Goal: Task Accomplishment & Management: Complete application form

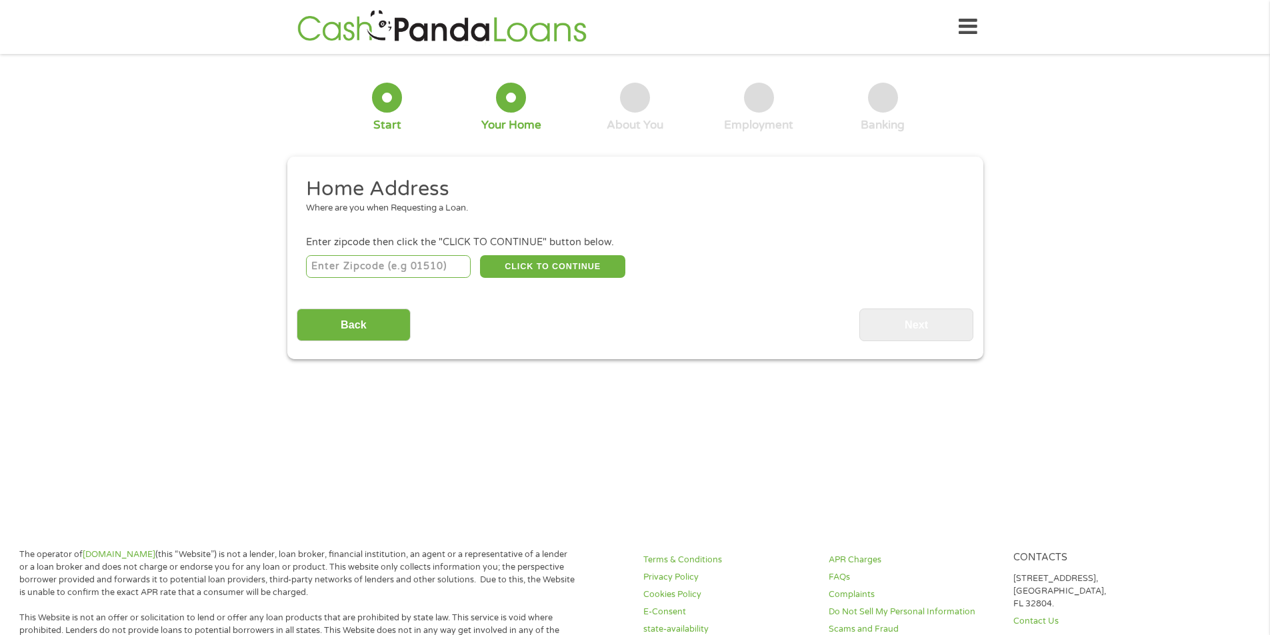
click at [352, 270] on input "number" at bounding box center [388, 266] width 165 height 23
type input "60628"
select select "[US_STATE]"
click at [599, 267] on button "CLICK TO CONTINUE" at bounding box center [552, 266] width 145 height 23
type input "60628"
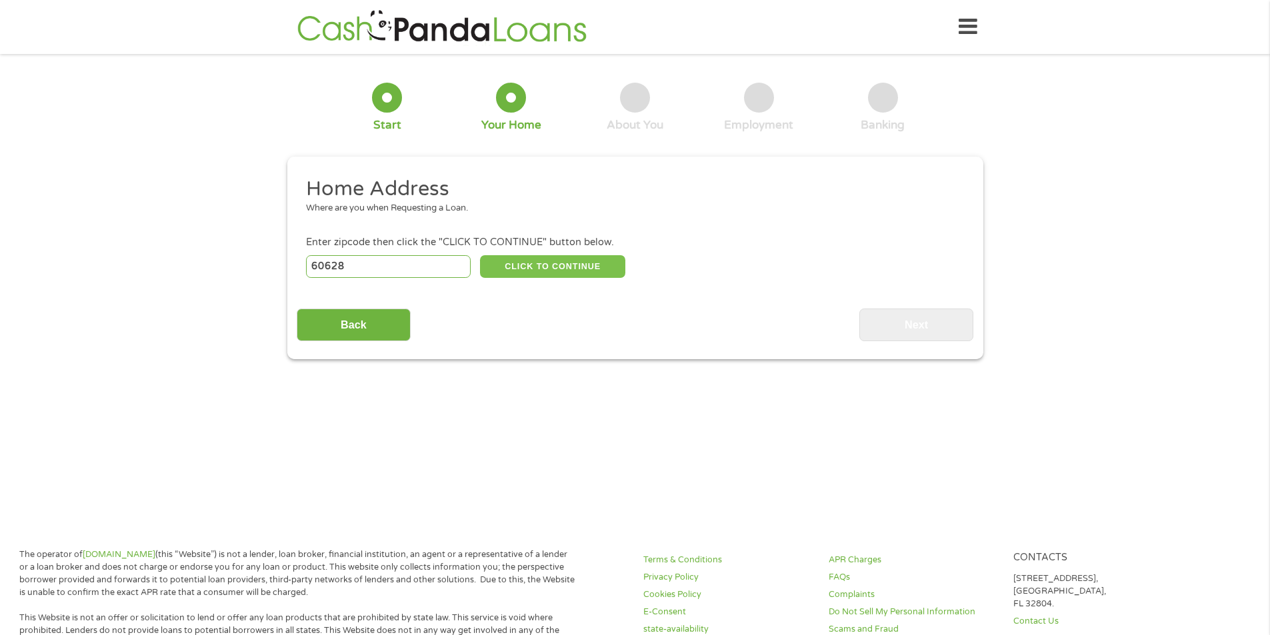
type input "[GEOGRAPHIC_DATA]"
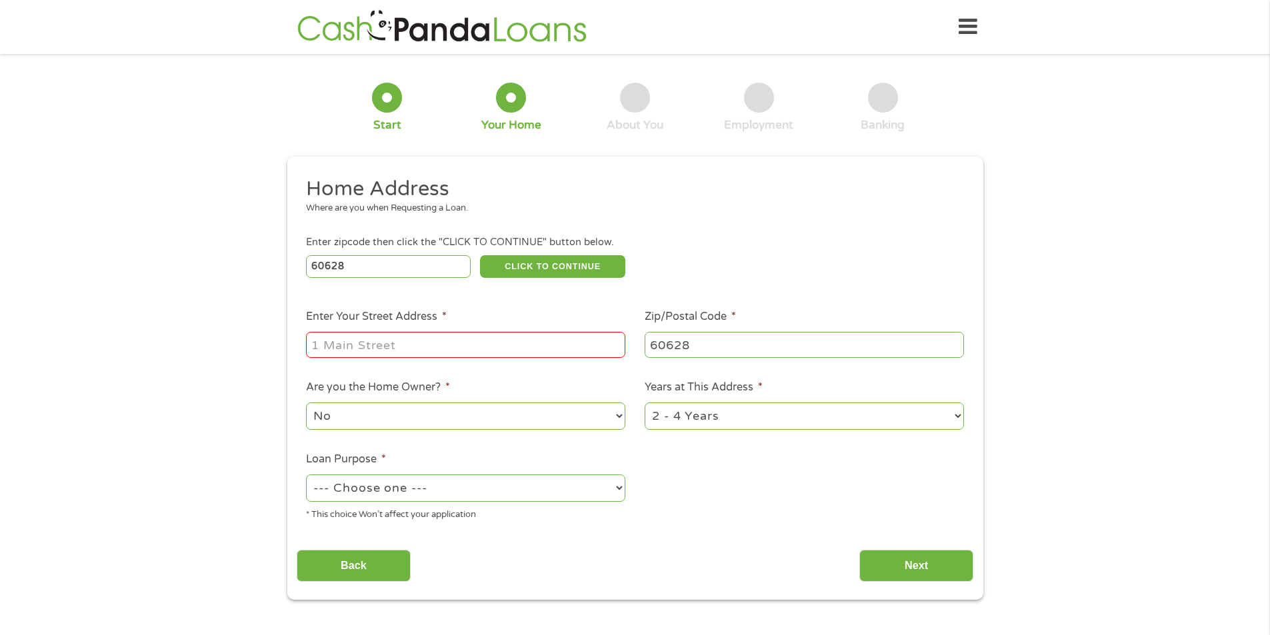
click at [399, 344] on input "Enter Your Street Address *" at bounding box center [465, 344] width 319 height 25
type input "[STREET_ADDRESS]"
click at [747, 420] on select "1 Year or less 1 - 2 Years 2 - 4 Years Over 4 Years" at bounding box center [804, 416] width 319 height 27
select select "60months"
click at [645, 403] on select "1 Year or less 1 - 2 Years 2 - 4 Years Over 4 Years" at bounding box center [804, 416] width 319 height 27
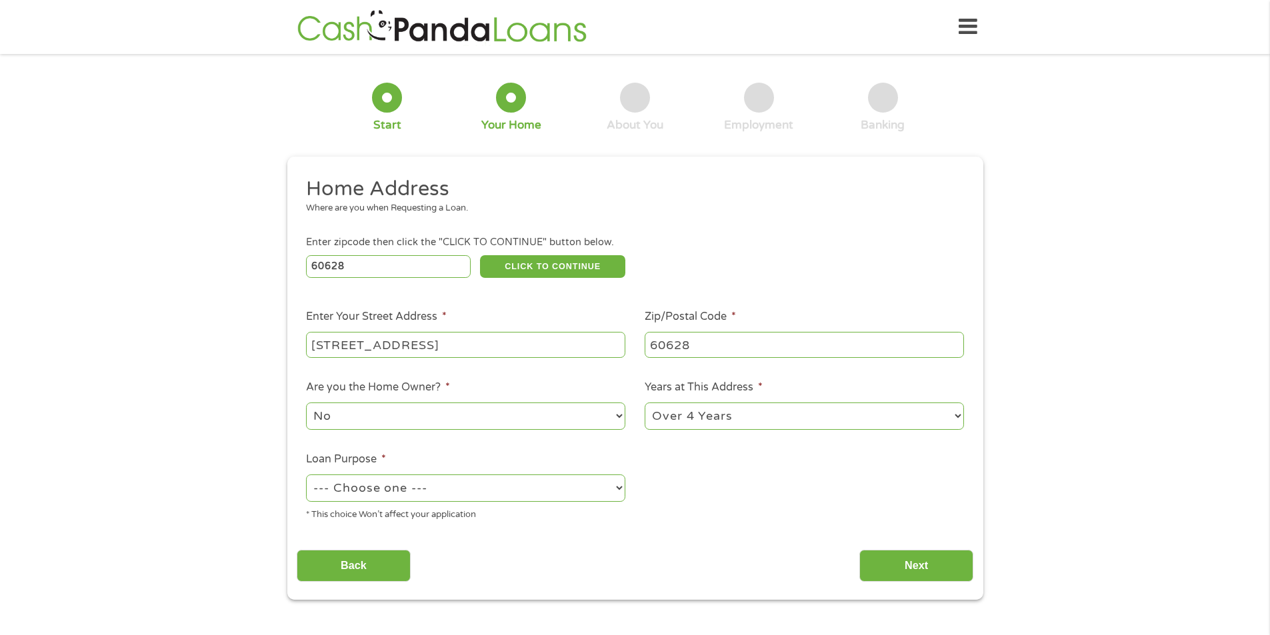
click at [459, 485] on select "--- Choose one --- Pay Bills Debt Consolidation Home Improvement Major Purchase…" at bounding box center [465, 488] width 319 height 27
select select "other"
click at [306, 475] on select "--- Choose one --- Pay Bills Debt Consolidation Home Improvement Major Purchase…" at bounding box center [465, 488] width 319 height 27
click at [886, 563] on input "Next" at bounding box center [916, 566] width 114 height 33
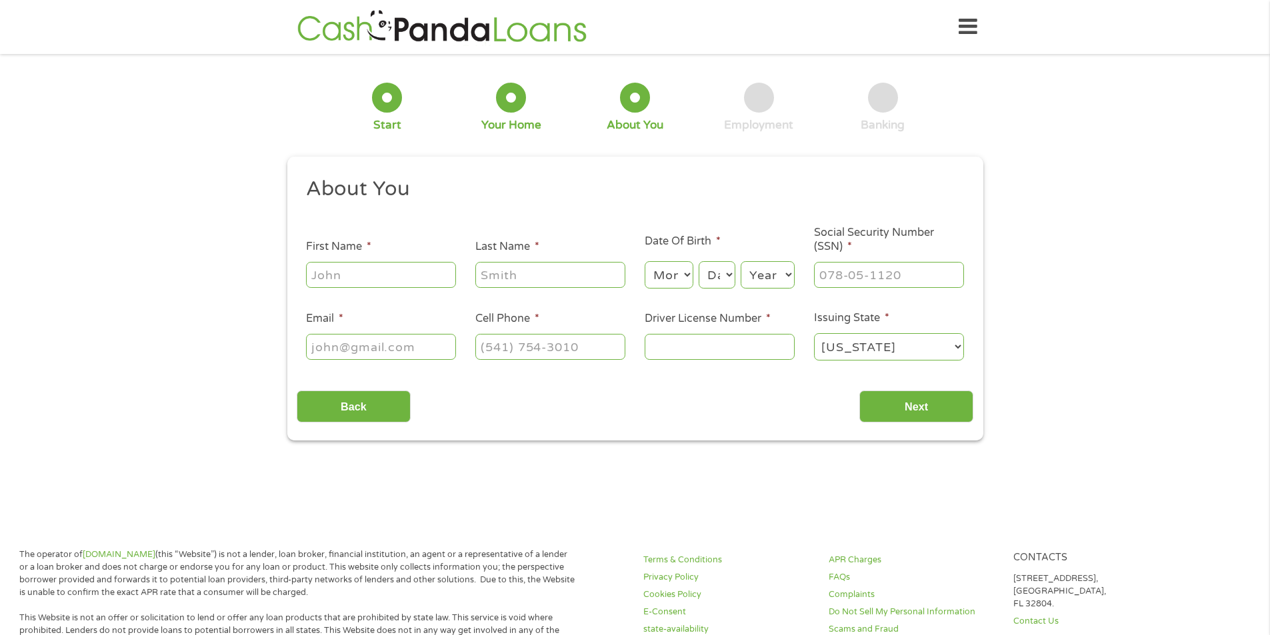
click at [393, 273] on input "First Name *" at bounding box center [381, 274] width 150 height 25
type input "[PERSON_NAME]"
type input "Brown"
click at [677, 281] on select "Month 1 2 3 4 5 6 7 8 9 10 11 12" at bounding box center [669, 274] width 49 height 27
select select "8"
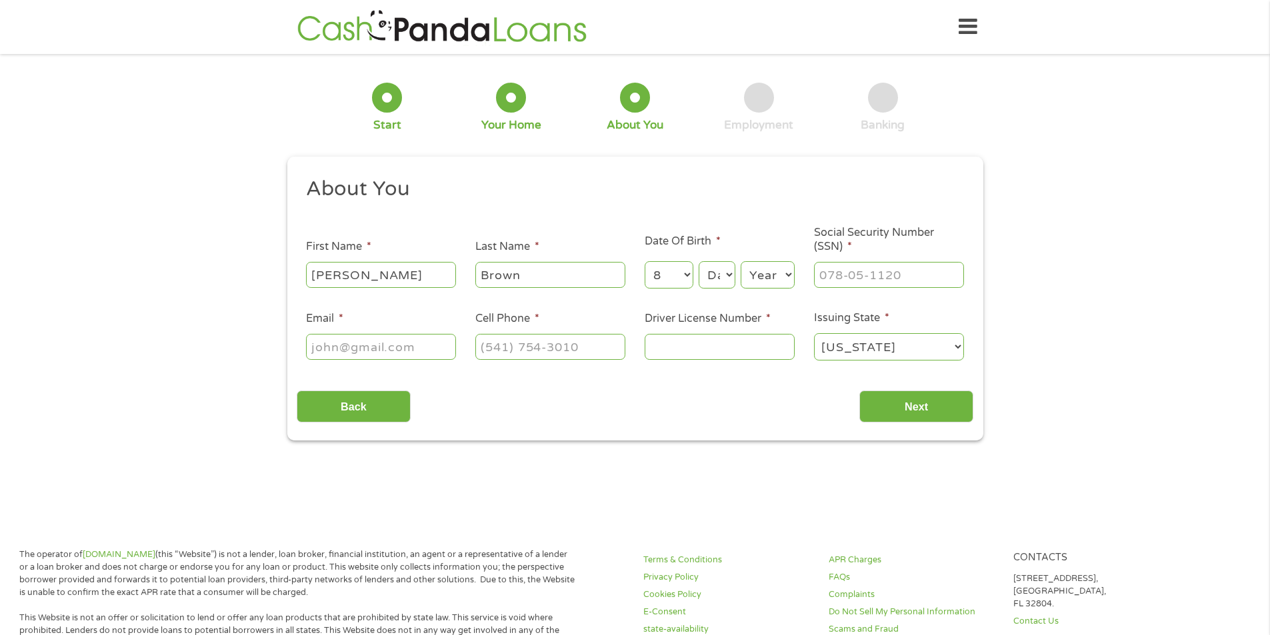
click at [645, 261] on select "Month 1 2 3 4 5 6 7 8 9 10 11 12" at bounding box center [669, 274] width 49 height 27
click at [719, 286] on select "Day 1 2 3 4 5 6 7 8 9 10 11 12 13 14 15 16 17 18 19 20 21 22 23 24 25 26 27 28 …" at bounding box center [716, 274] width 36 height 27
select select "22"
click at [698, 261] on select "Day 1 2 3 4 5 6 7 8 9 10 11 12 13 14 15 16 17 18 19 20 21 22 23 24 25 26 27 28 …" at bounding box center [716, 274] width 36 height 27
click at [770, 278] on select "Year [DATE] 2006 2005 2004 2003 2002 2001 2000 1999 1998 1997 1996 1995 1994 19…" at bounding box center [767, 274] width 54 height 27
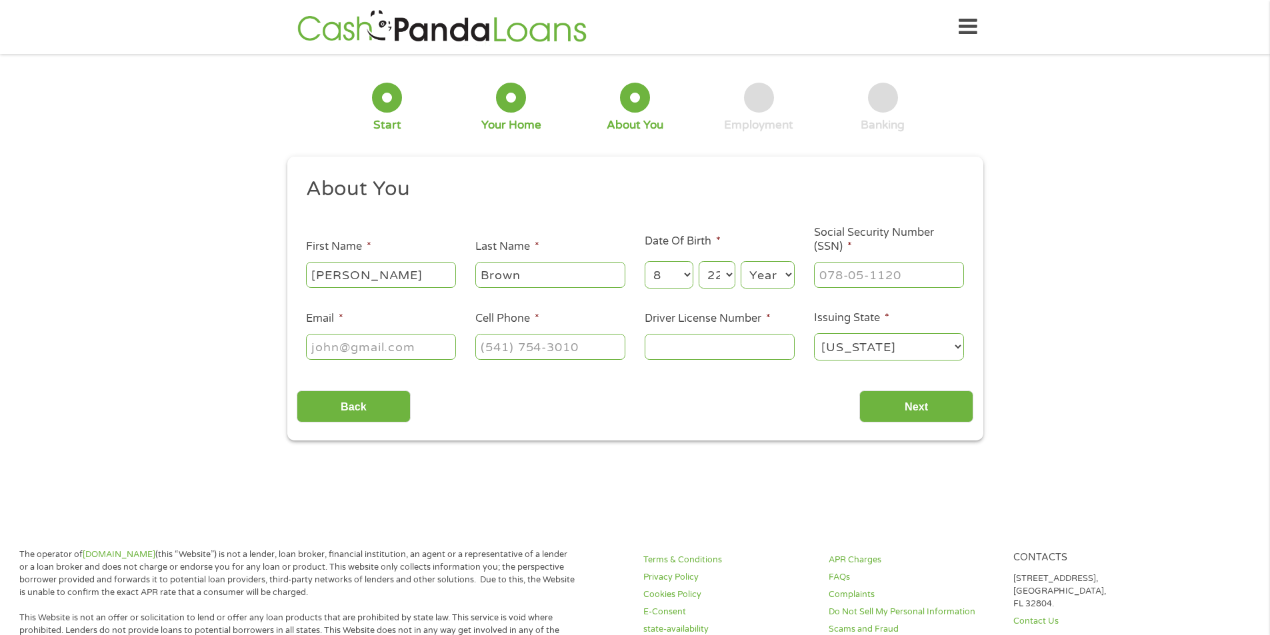
select select "1983"
click at [740, 261] on select "Year [DATE] 2006 2005 2004 2003 2002 2001 2000 1999 1998 1997 1996 1995 1994 19…" at bounding box center [767, 274] width 54 height 27
click at [869, 277] on input "___-__-____" at bounding box center [889, 274] width 150 height 25
type input "353-72-9824"
click at [419, 347] on input "Email *" at bounding box center [381, 346] width 150 height 25
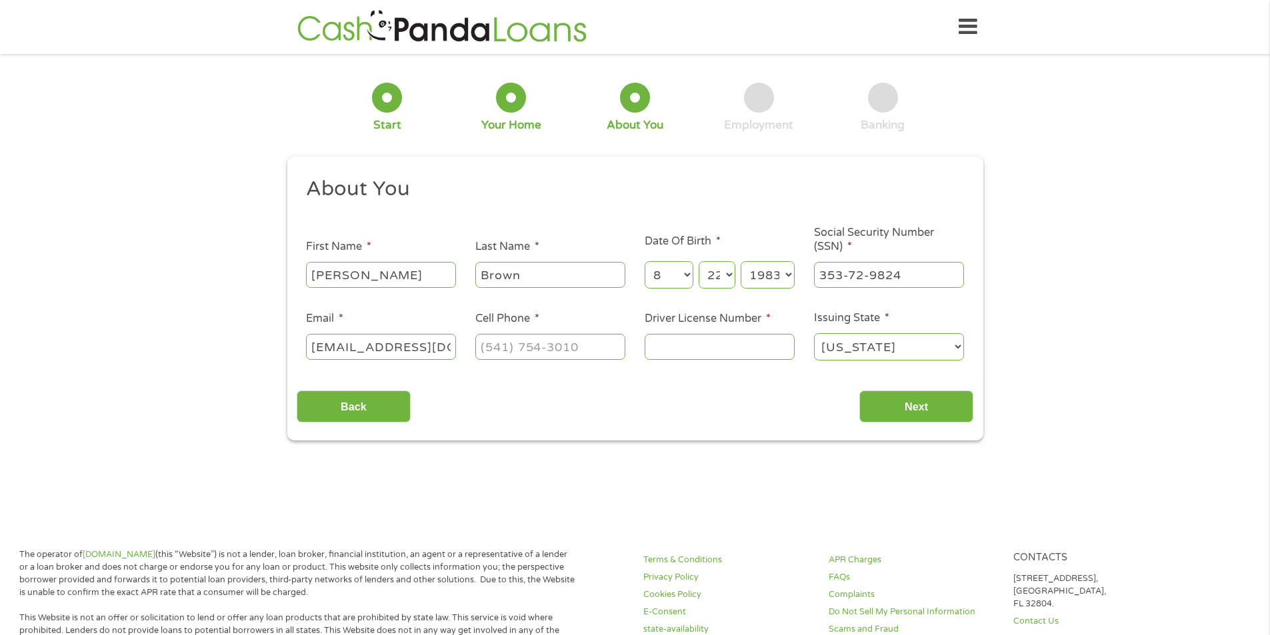
type input "[EMAIL_ADDRESS][DOMAIN_NAME]"
type input "[PHONE_NUMBER]"
type input "B665052483839"
click at [405, 345] on input "[EMAIL_ADDRESS][DOMAIN_NAME]" at bounding box center [381, 346] width 150 height 25
type input "[EMAIL_ADDRESS][DOMAIN_NAME]"
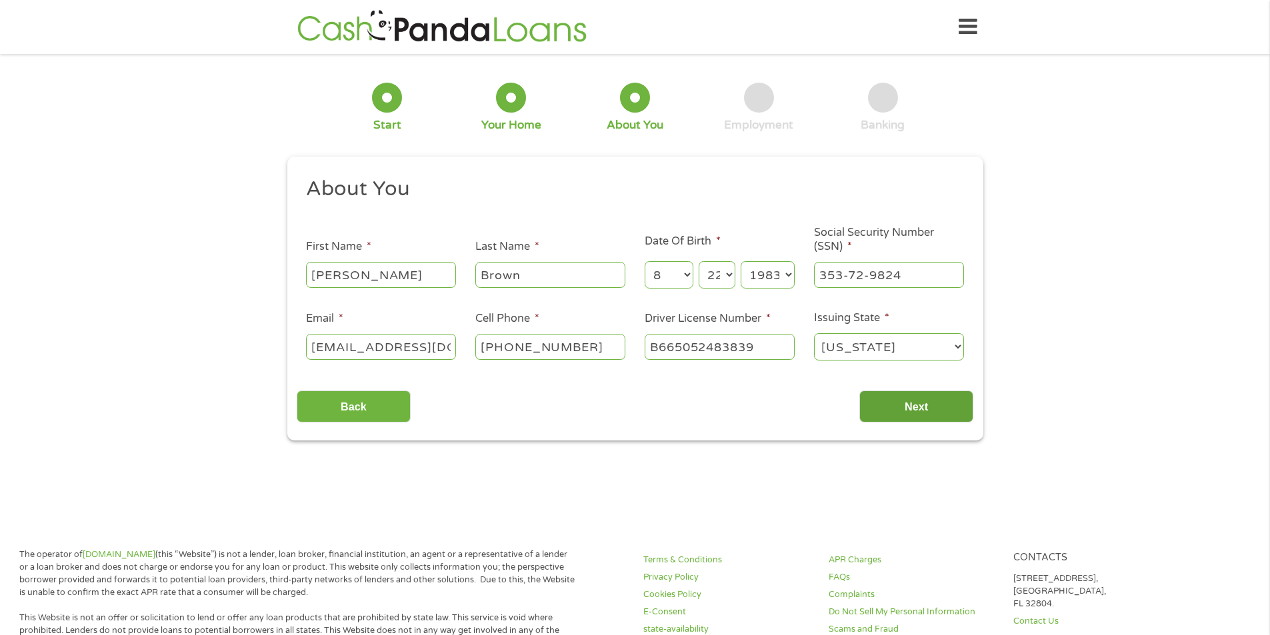
click at [877, 405] on input "Next" at bounding box center [916, 407] width 114 height 33
click at [900, 403] on input "Next" at bounding box center [916, 407] width 114 height 33
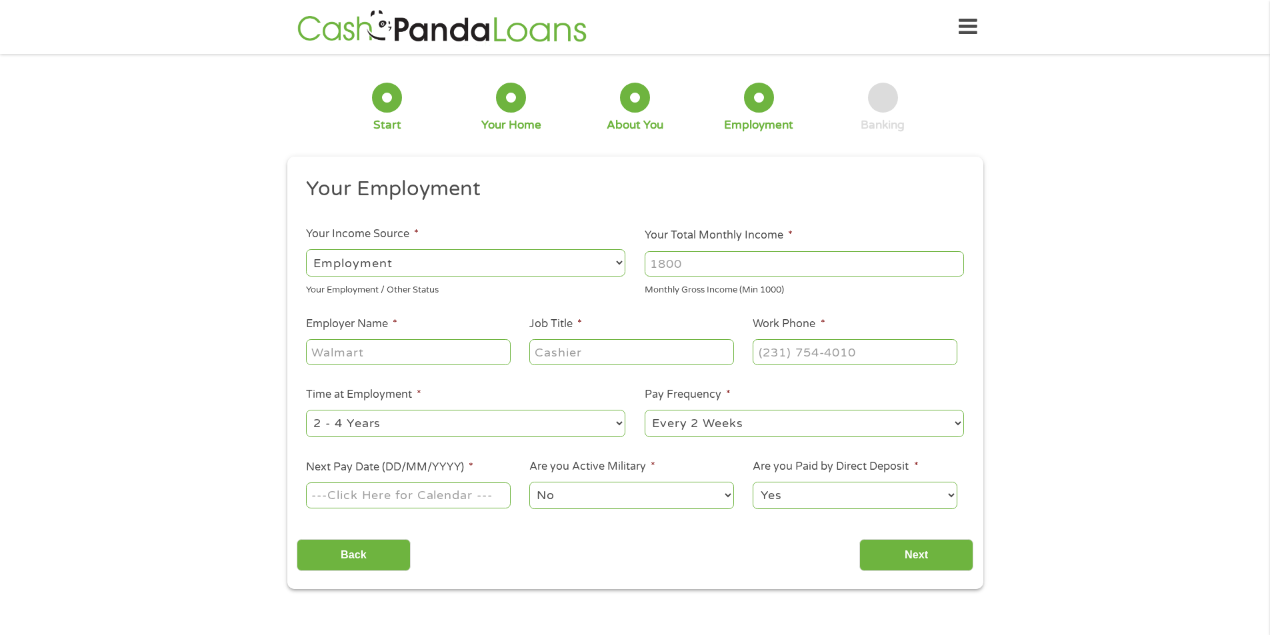
click at [684, 269] on input "Your Total Monthly Income *" at bounding box center [804, 263] width 319 height 25
type input "4500"
click at [425, 361] on input "Employer Name *" at bounding box center [408, 351] width 204 height 25
type input "[GEOGRAPHIC_DATA]"
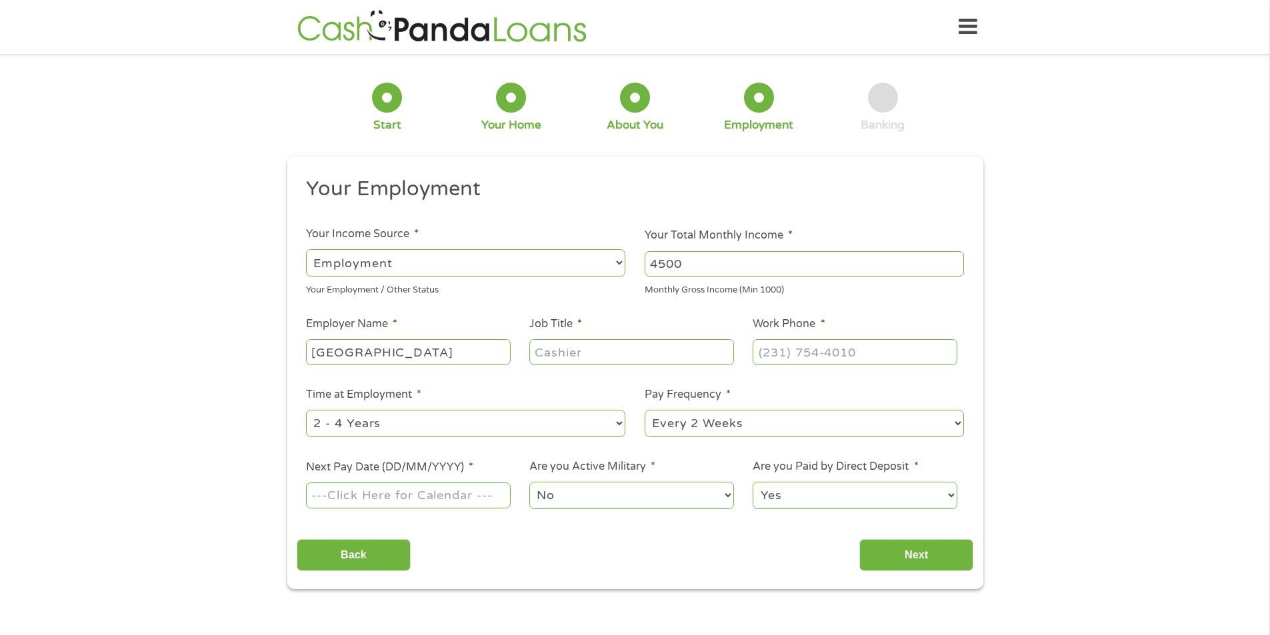
scroll to position [0, 0]
type input "REFERRAL SPECIALIST"
type input "[PHONE_NUMBER]"
click at [595, 424] on select "--- Choose one --- 1 Year or less 1 - 2 Years 2 - 4 Years Over 4 Years" at bounding box center [465, 423] width 319 height 27
select select "60months"
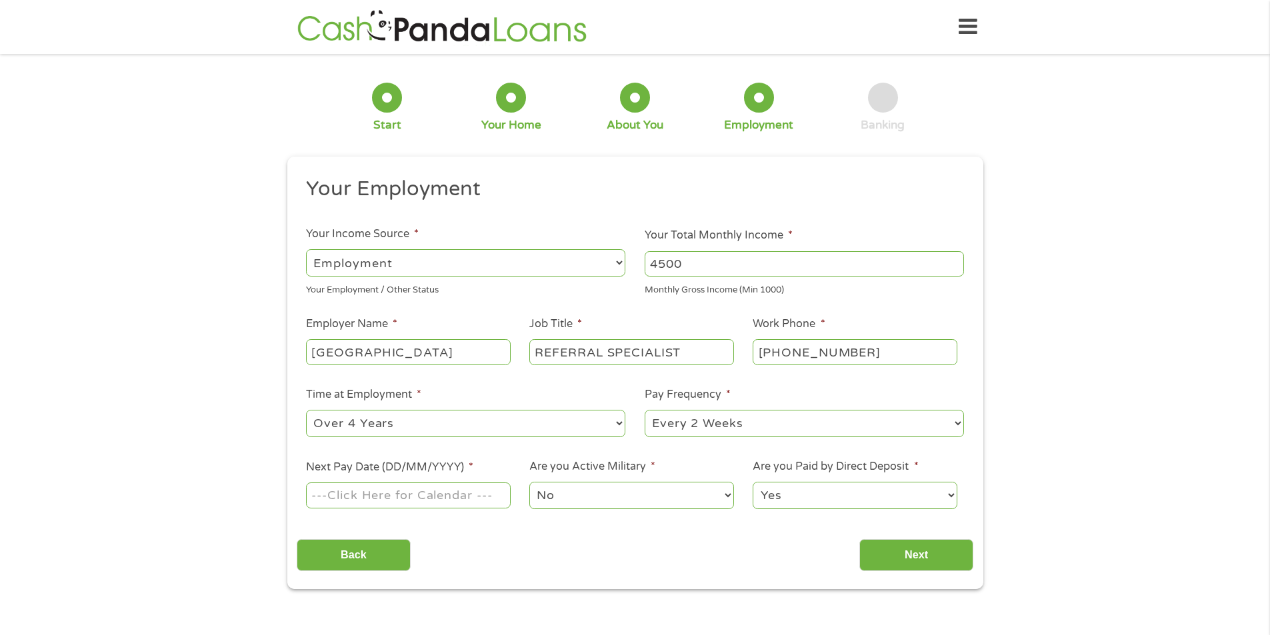
click at [306, 410] on select "--- Choose one --- 1 Year or less 1 - 2 Years 2 - 4 Years Over 4 Years" at bounding box center [465, 423] width 319 height 27
click at [425, 493] on input "Next Pay Date (DD/MM/YYYY) *" at bounding box center [408, 495] width 204 height 25
type input "[DATE]"
click at [918, 559] on input "Next" at bounding box center [916, 555] width 114 height 33
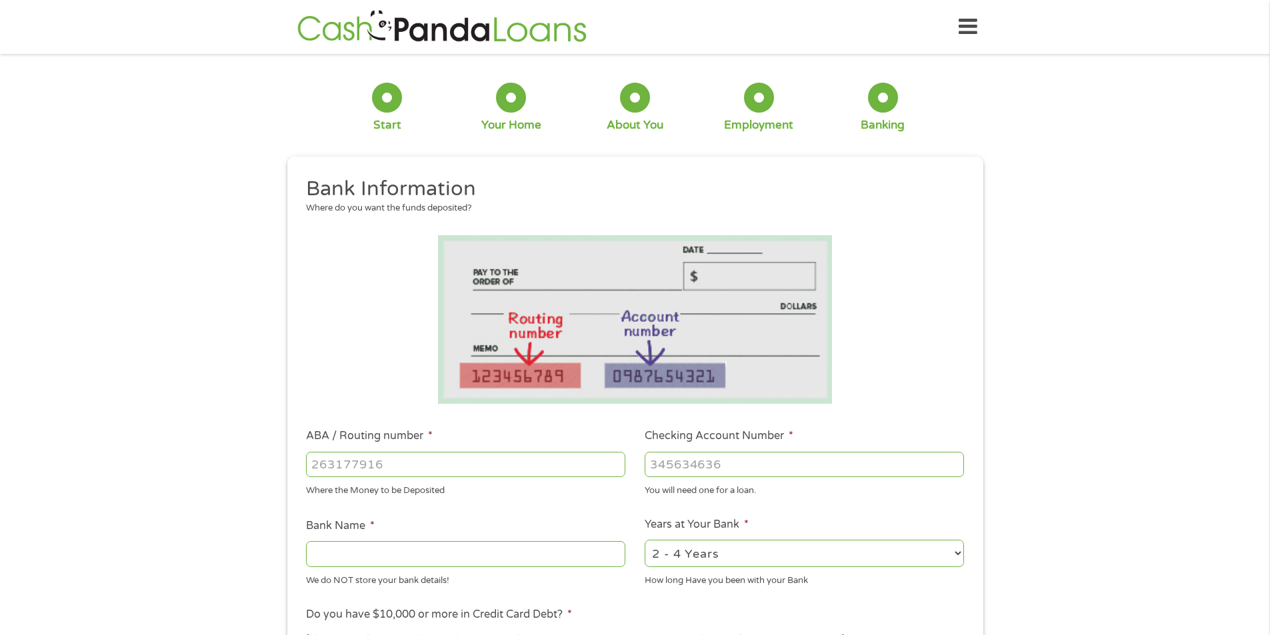
click at [441, 460] on input "ABA / Routing number *" at bounding box center [465, 464] width 319 height 25
type input "031101279"
type input "THE BANCORP BANK"
type input "031101279"
click at [698, 469] on input "Checking Account Number *" at bounding box center [804, 464] width 319 height 25
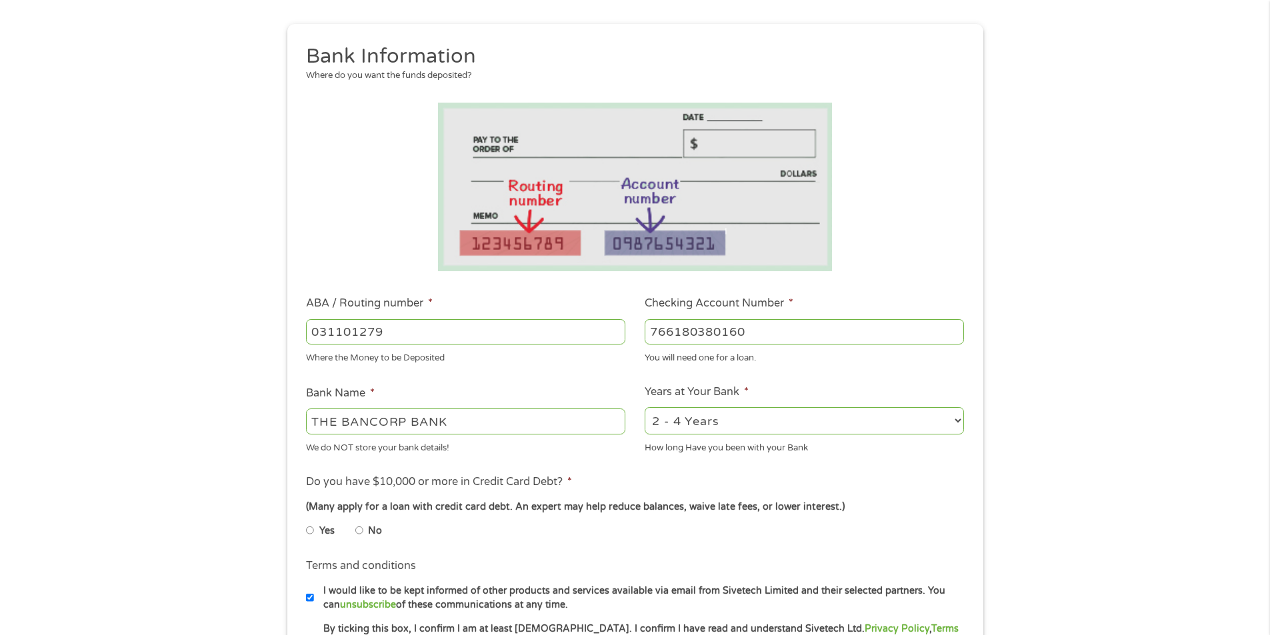
scroll to position [133, 0]
type input "766180380160"
click at [363, 529] on input "No" at bounding box center [359, 529] width 8 height 21
radio input "true"
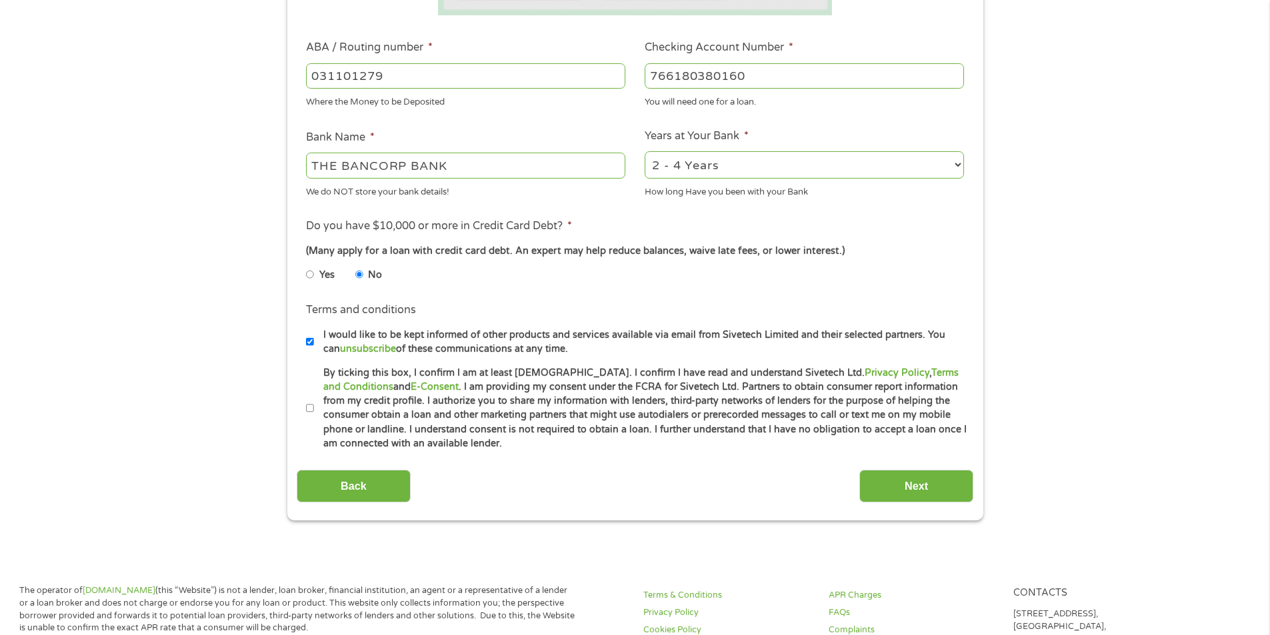
scroll to position [400, 0]
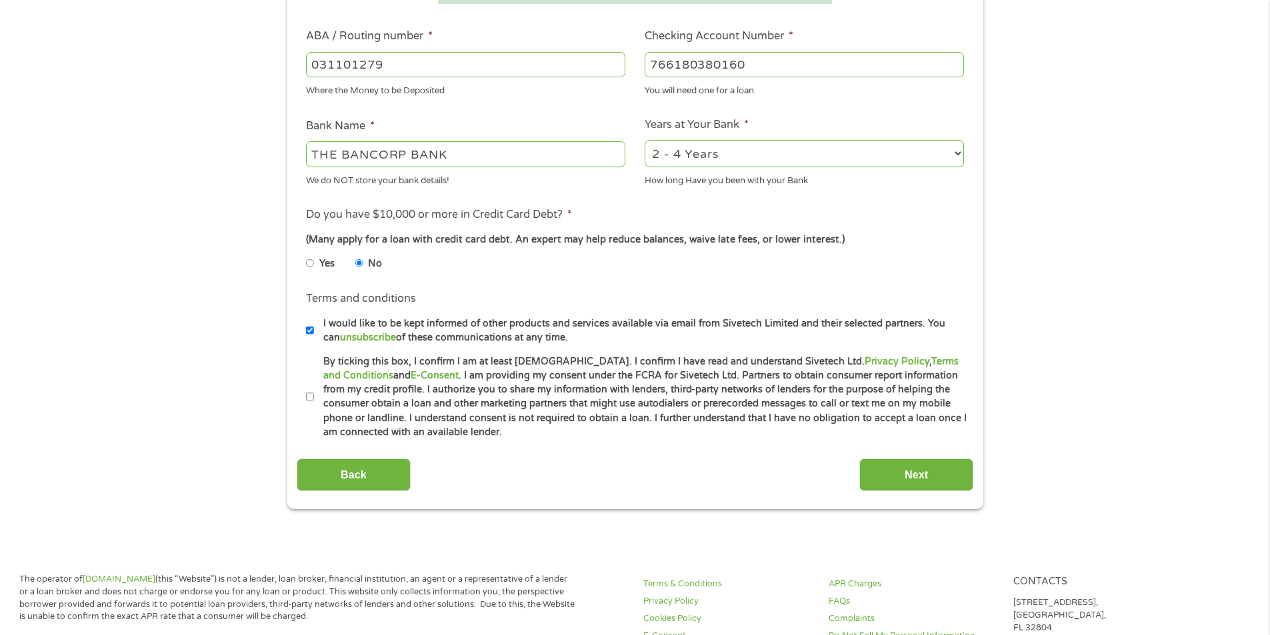
click at [304, 329] on li "Terms and conditions I would like to be kept informed of other products and ser…" at bounding box center [635, 318] width 676 height 54
click at [312, 327] on input "I would like to be kept informed of other products and services available via e…" at bounding box center [310, 330] width 8 height 21
checkbox input "false"
click at [310, 400] on input "By ticking this box, I confirm I am at least [DEMOGRAPHIC_DATA]. I confirm I ha…" at bounding box center [310, 397] width 8 height 21
checkbox input "true"
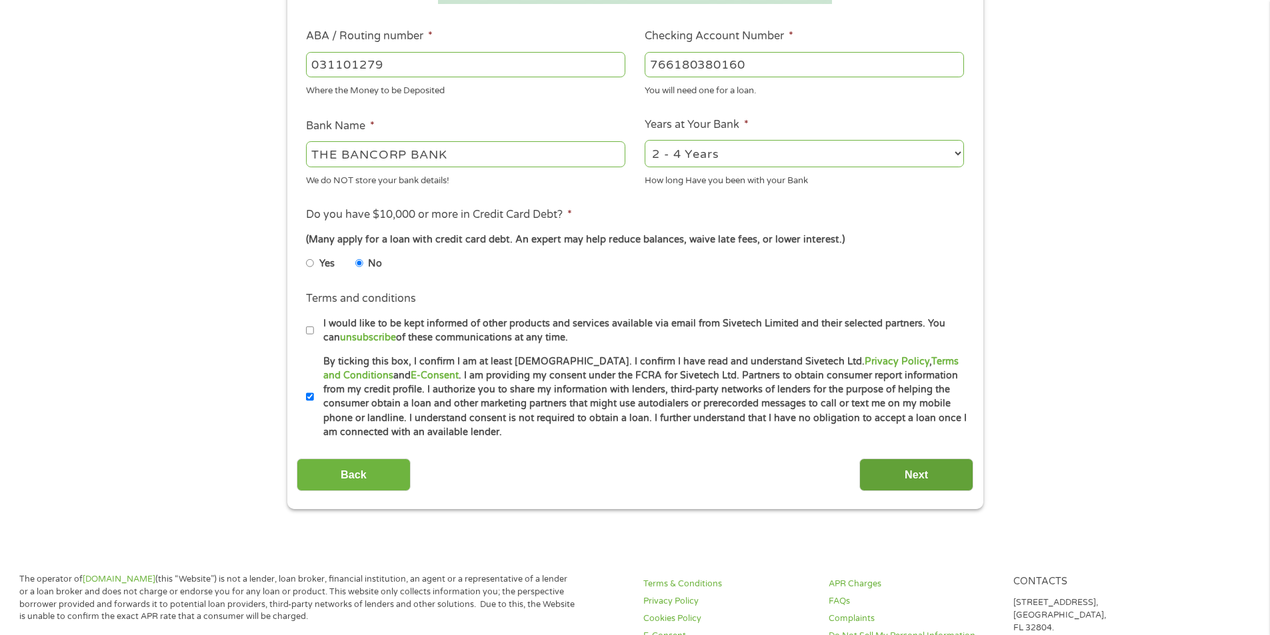
click at [945, 481] on input "Next" at bounding box center [916, 475] width 114 height 33
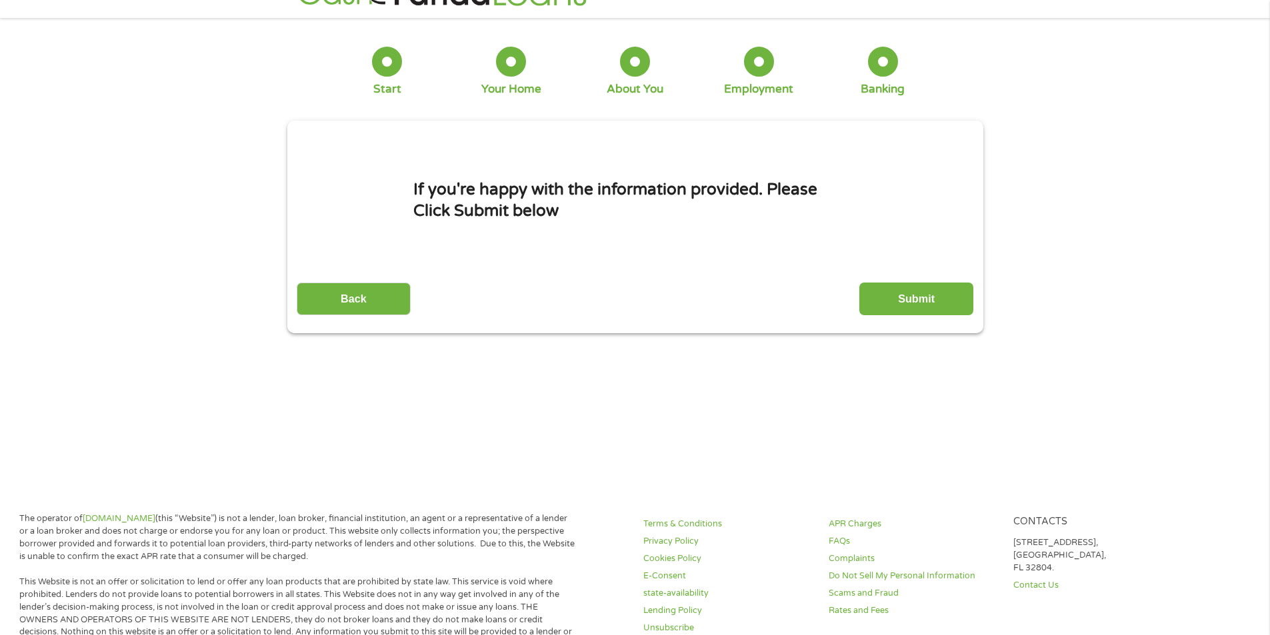
scroll to position [0, 0]
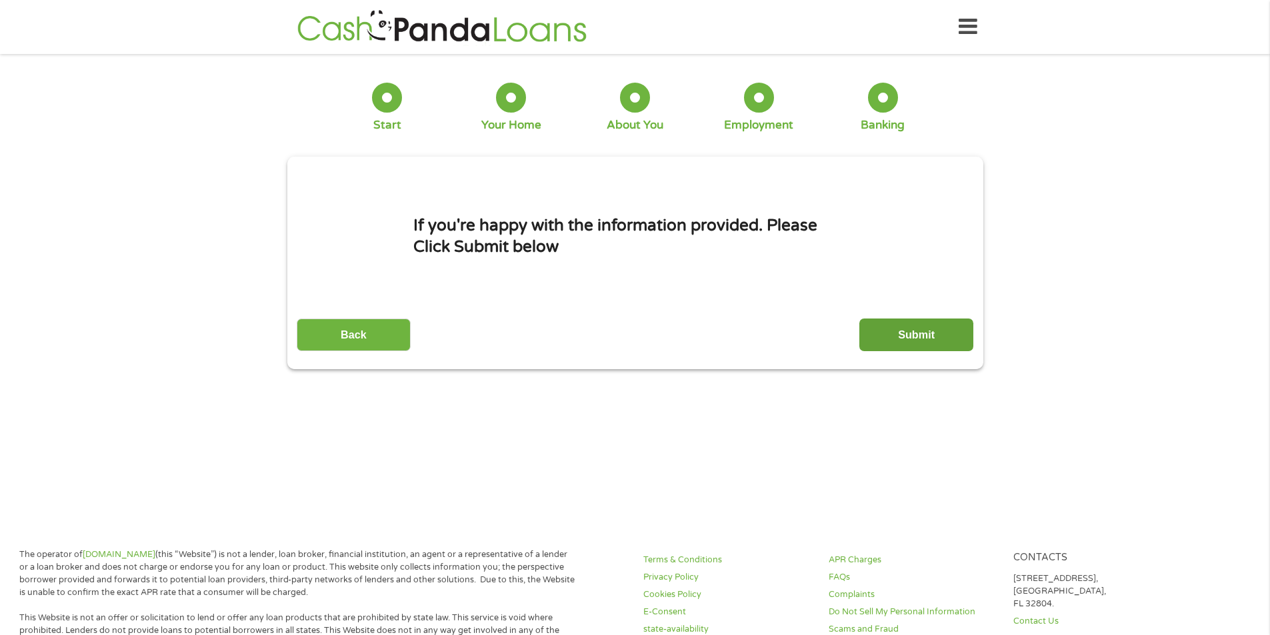
click at [904, 337] on input "Submit" at bounding box center [916, 335] width 114 height 33
